Goal: Download file/media

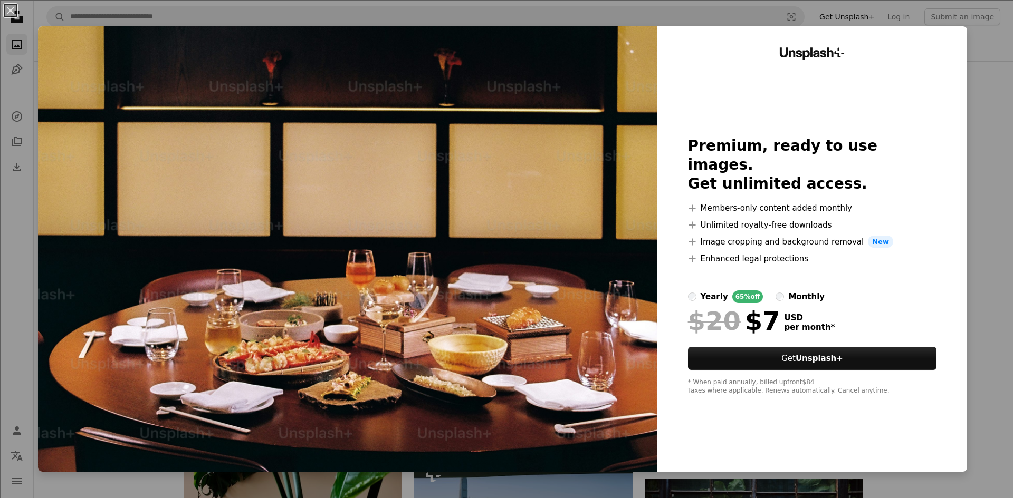
click at [957, 53] on div "Unsplash+ Premium, ready to use images. Get unlimited access. A plus sign Membe…" at bounding box center [812, 249] width 310 height 446
click at [8, 16] on button "An X shape" at bounding box center [10, 10] width 13 height 13
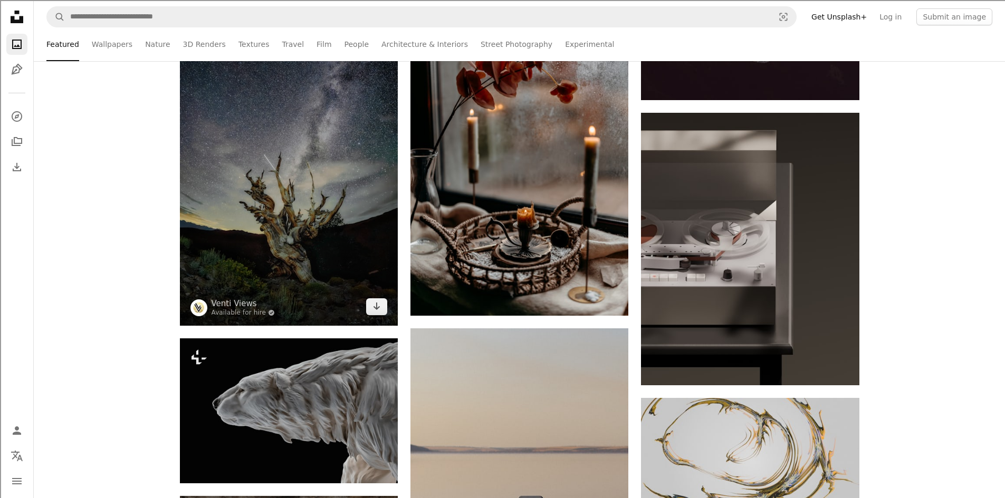
scroll to position [7806, 0]
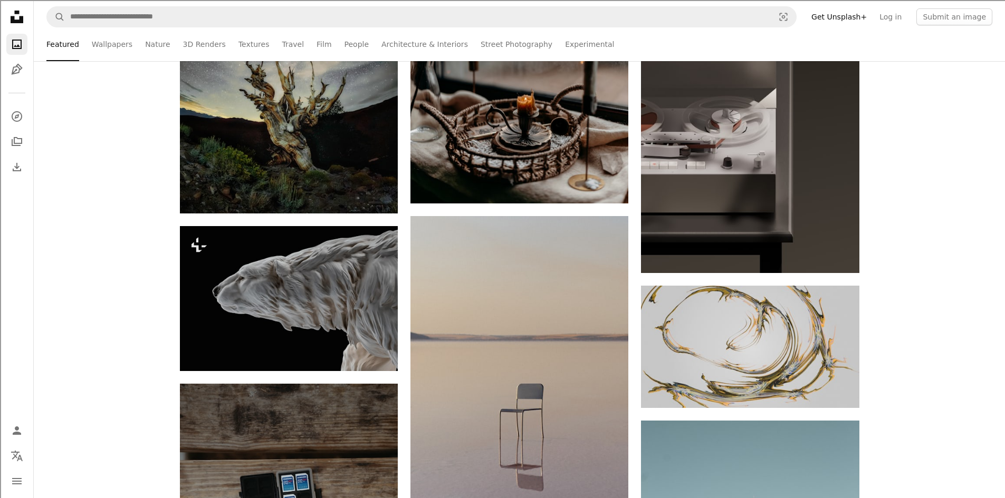
drag, startPoint x: 346, startPoint y: 333, endPoint x: 130, endPoint y: 257, distance: 229.0
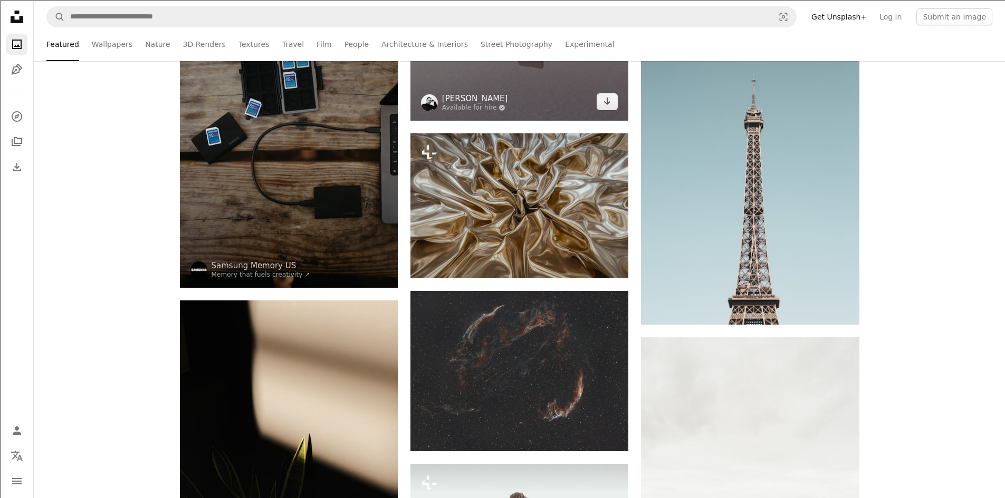
scroll to position [8228, 0]
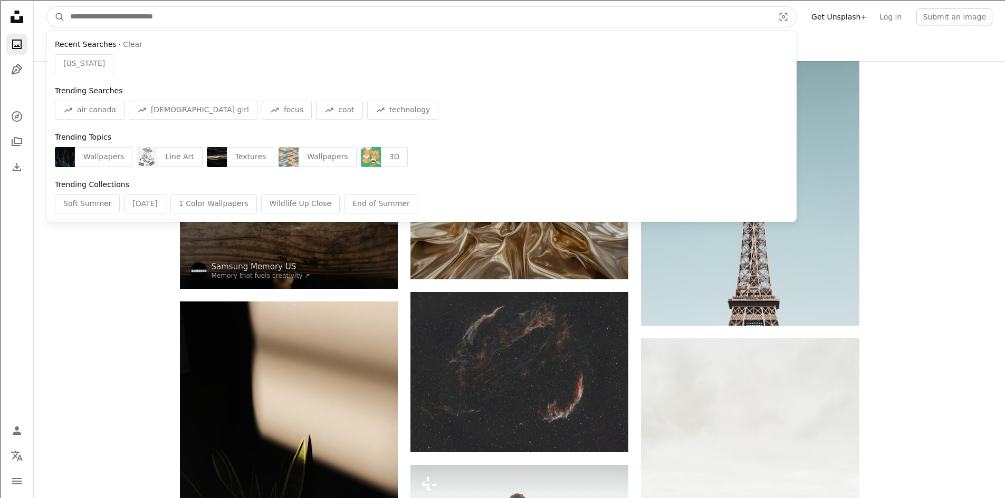
click at [94, 14] on input "Find visuals sitewide" at bounding box center [418, 17] width 706 height 20
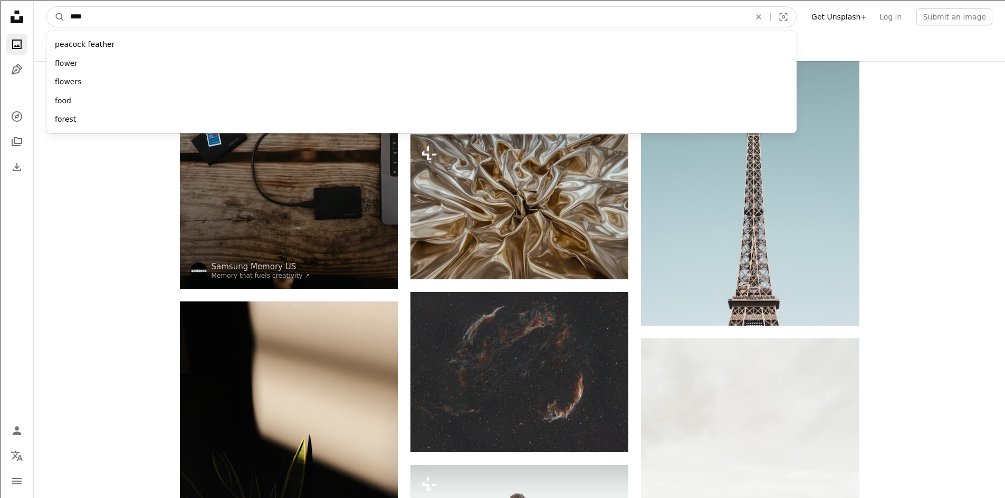
type input "****"
click at [47, 7] on button "A magnifying glass" at bounding box center [56, 17] width 18 height 20
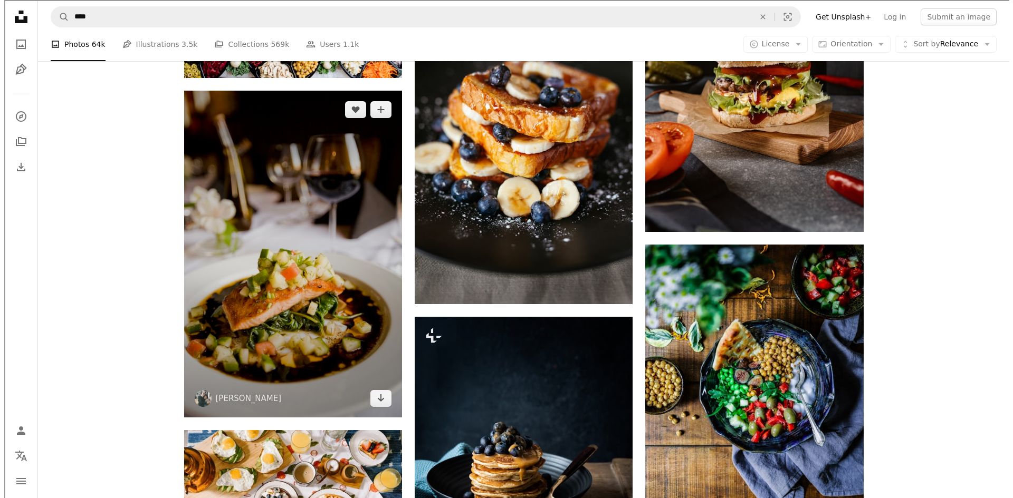
scroll to position [1213, 0]
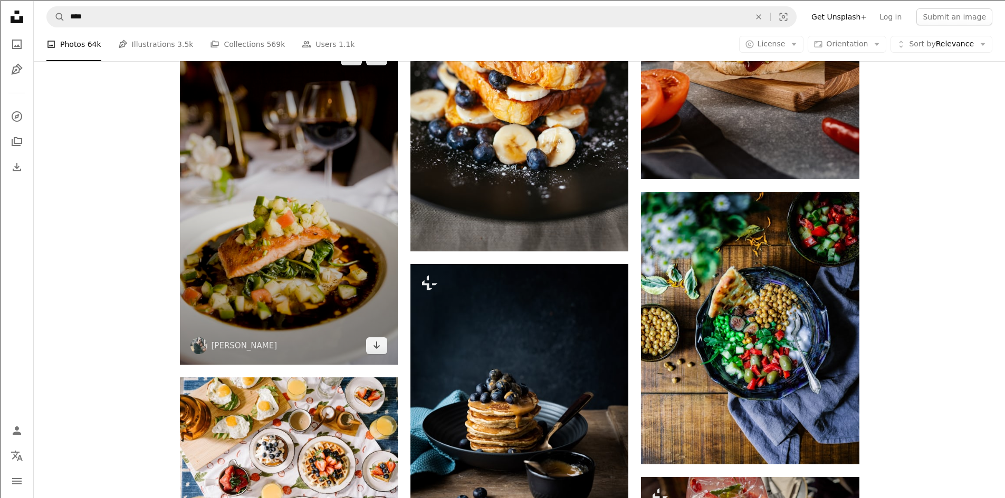
click at [368, 354] on img at bounding box center [289, 201] width 218 height 327
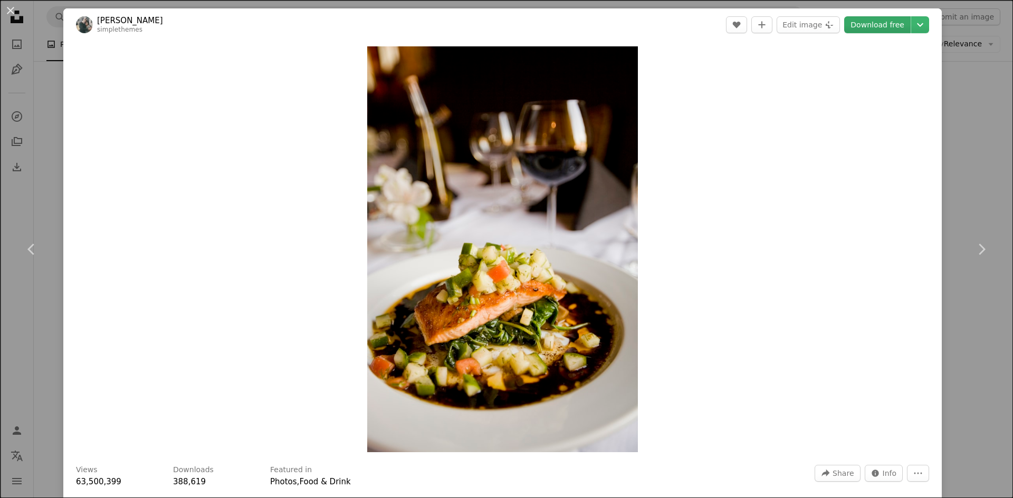
click at [889, 20] on link "Download free" at bounding box center [877, 24] width 66 height 17
